Goal: Information Seeking & Learning: Understand process/instructions

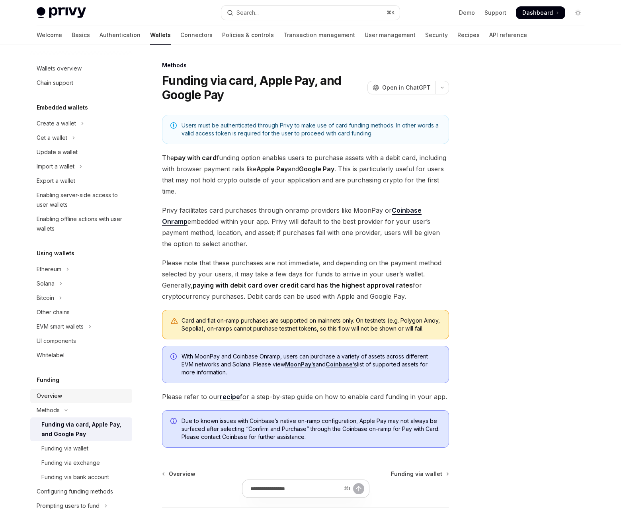
click at [78, 393] on div "Overview" at bounding box center [82, 396] width 91 height 10
type textarea "*"
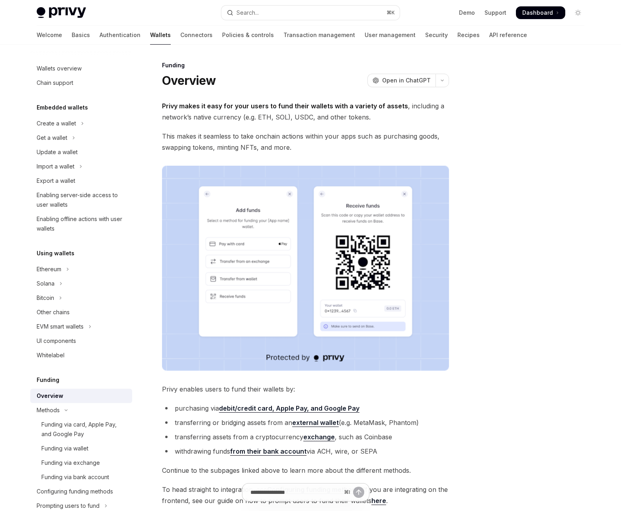
click at [48, 380] on h5 "Funding" at bounding box center [48, 380] width 23 height 10
click at [287, 109] on strong "Privy makes it easy for your users to fund their wallets with a variety of asse…" at bounding box center [285, 106] width 246 height 8
click at [284, 96] on div "Funding Overview OpenAI Open in ChatGPT OpenAI Open in ChatGPT Privy makes it e…" at bounding box center [231, 348] width 440 height 574
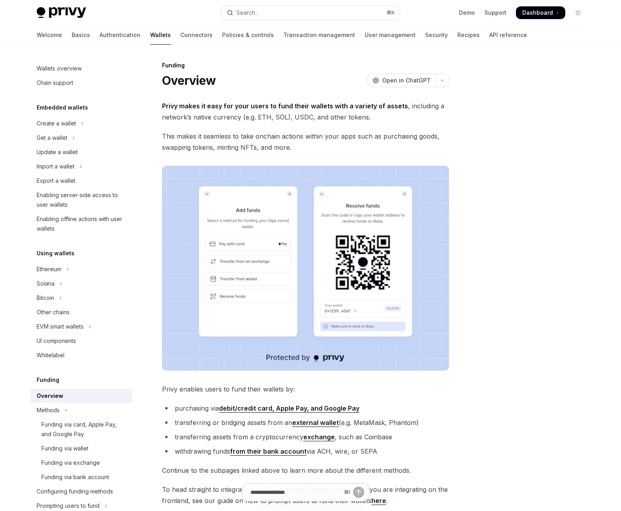
click at [176, 68] on div "Funding" at bounding box center [305, 65] width 287 height 8
copy div "Funding"
